Goal: Navigation & Orientation: Find specific page/section

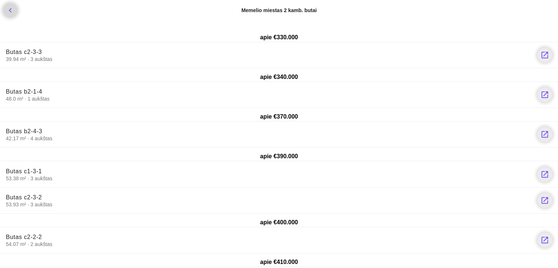
click at [12, 12] on icon "chevron_left" at bounding box center [10, 10] width 9 height 9
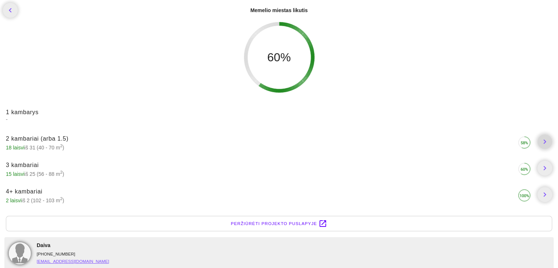
click at [542, 143] on icon "chevron_right" at bounding box center [544, 141] width 9 height 9
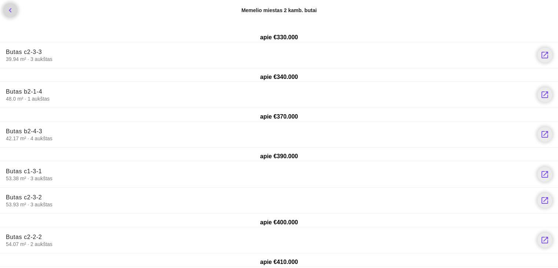
click at [10, 12] on icon "chevron_left" at bounding box center [10, 10] width 9 height 9
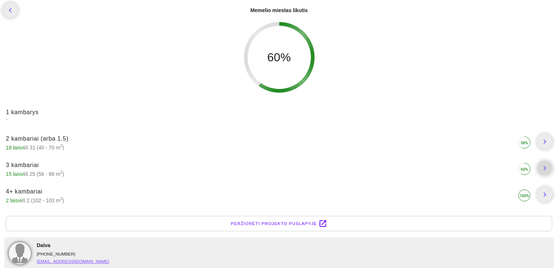
click at [545, 167] on icon "chevron_right" at bounding box center [544, 168] width 9 height 9
